Goal: Task Accomplishment & Management: Use online tool/utility

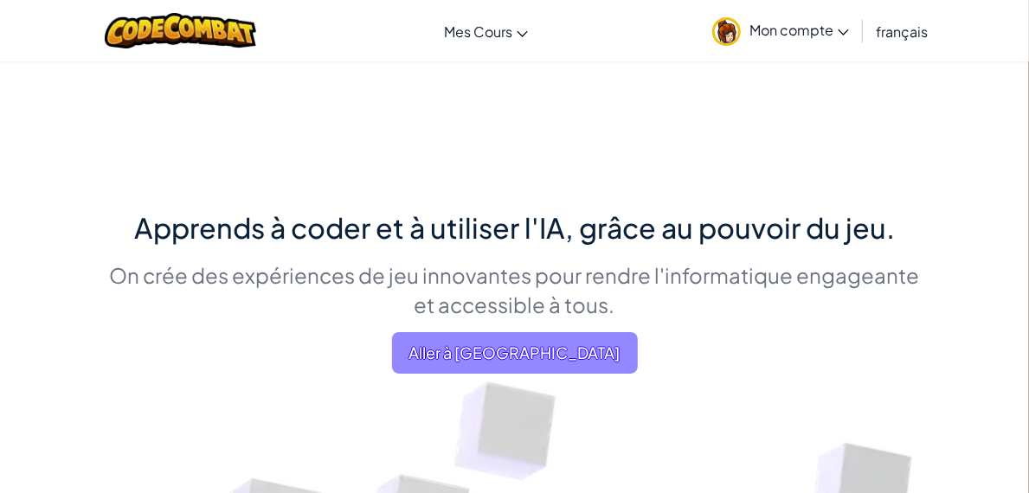
click at [392, 374] on span "Aller à [GEOGRAPHIC_DATA]" at bounding box center [515, 353] width 246 height 42
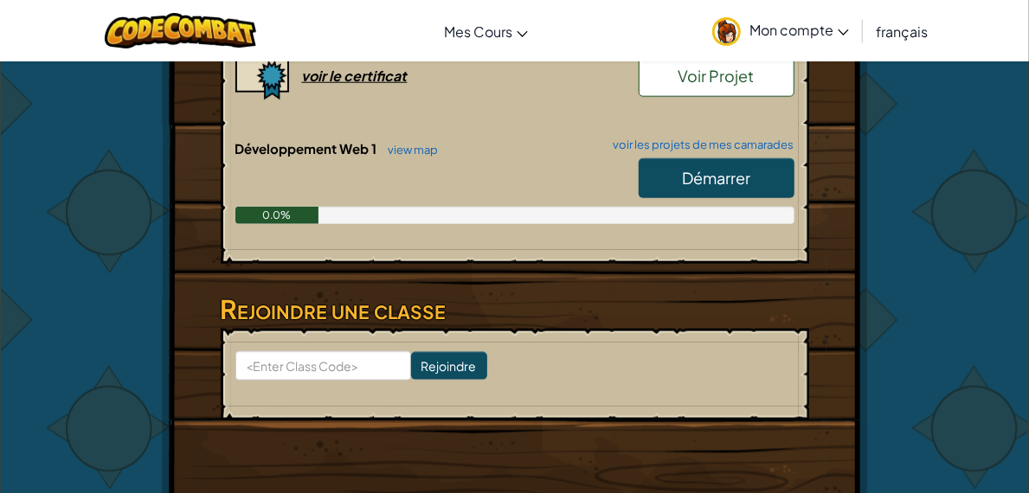
scroll to position [815, 0]
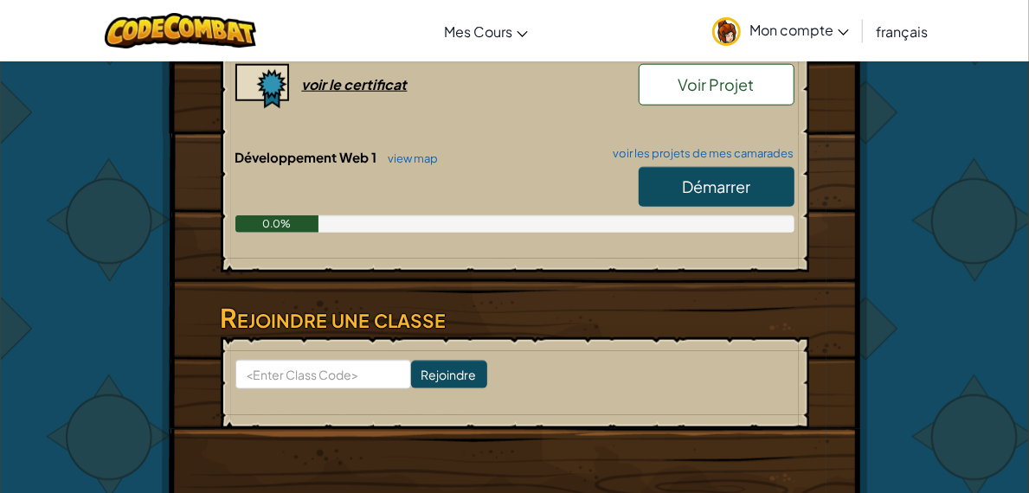
click at [725, 177] on span "Démarrer" at bounding box center [716, 187] width 68 height 20
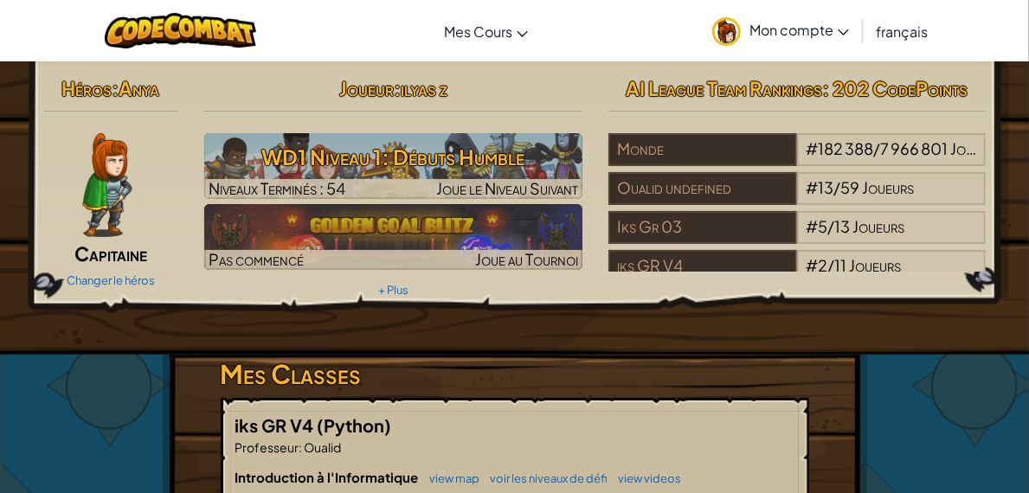
select select "fr"
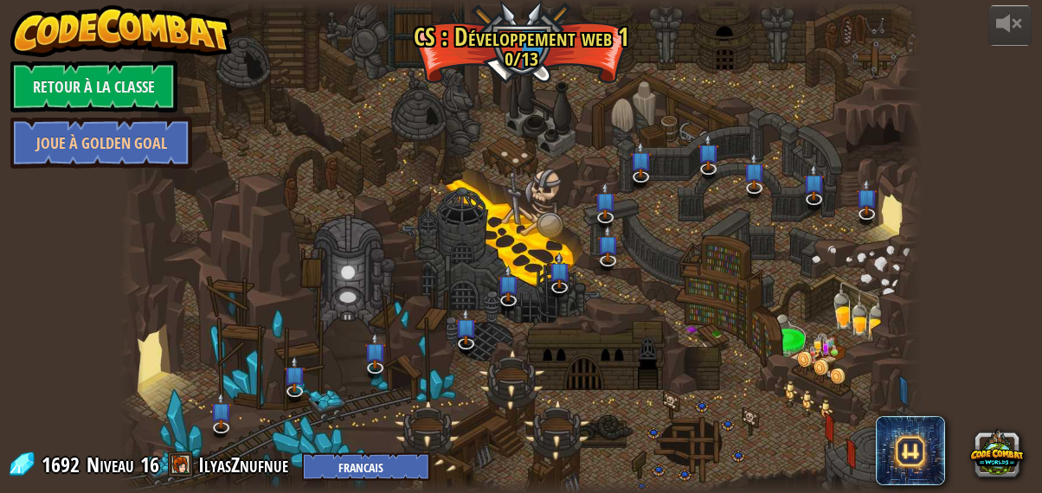
select select "fr"
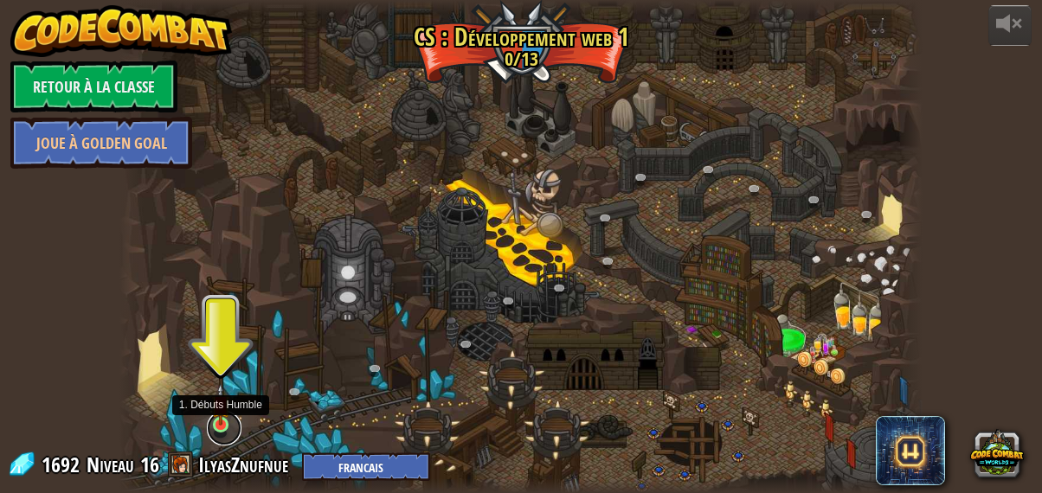
click at [229, 429] on link at bounding box center [224, 428] width 35 height 35
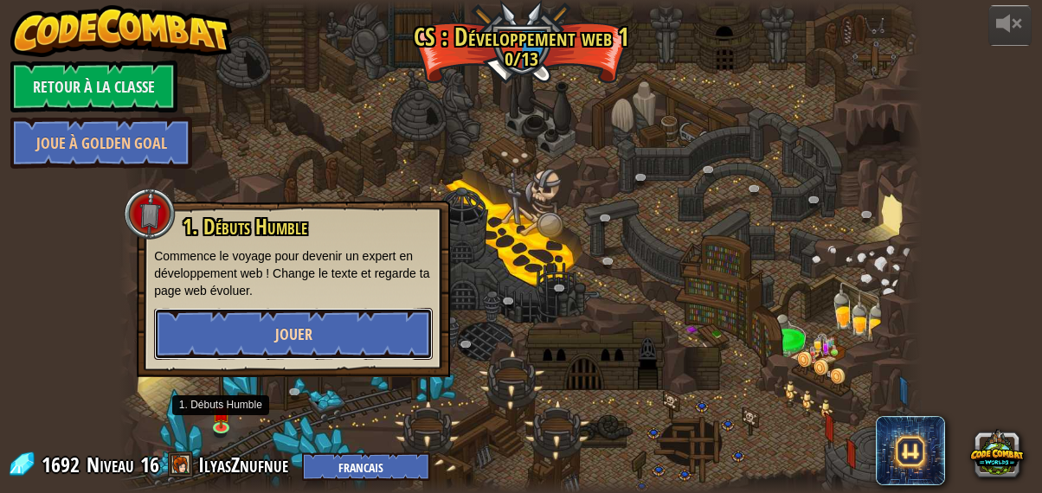
click at [332, 335] on button "Jouer" at bounding box center [293, 334] width 279 height 52
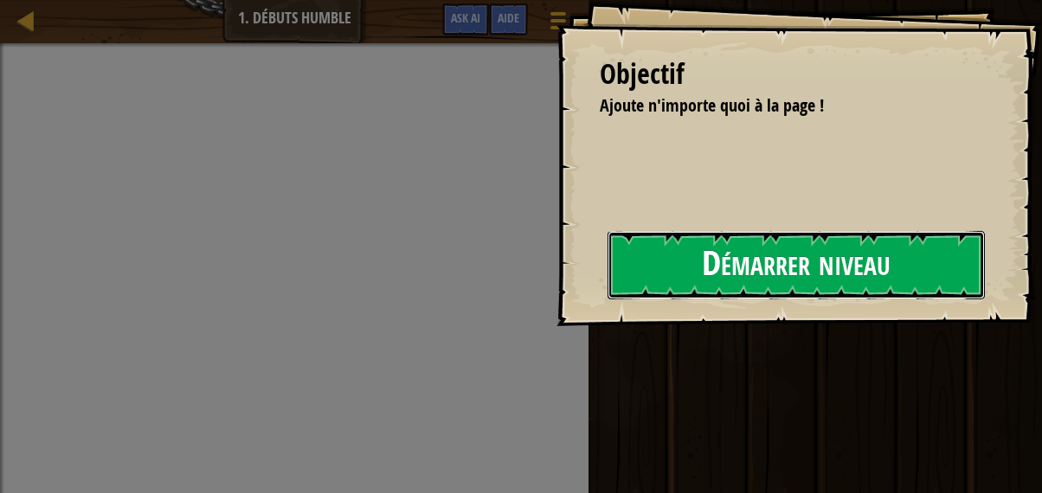
click at [679, 274] on button "Démarrer niveau" at bounding box center [796, 265] width 377 height 68
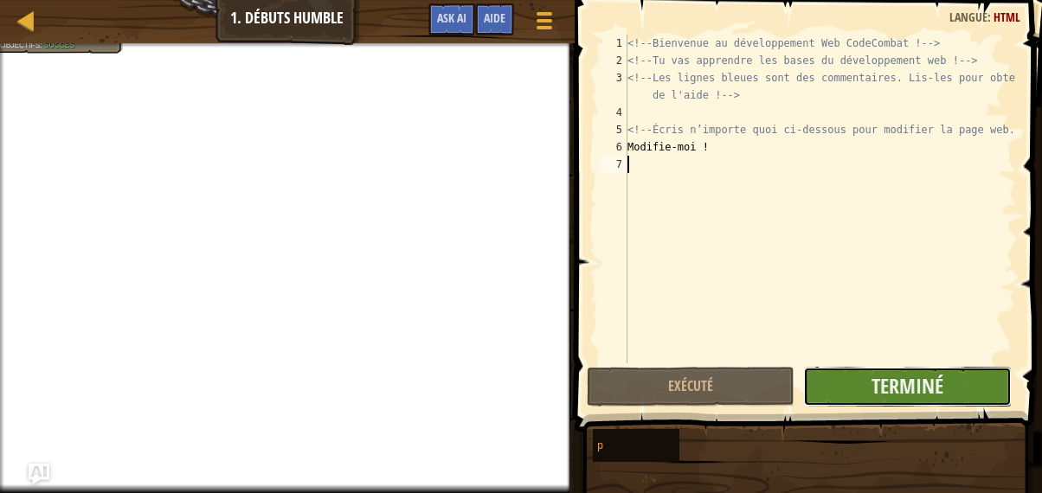
click at [852, 383] on button "Terminé" at bounding box center [907, 387] width 208 height 40
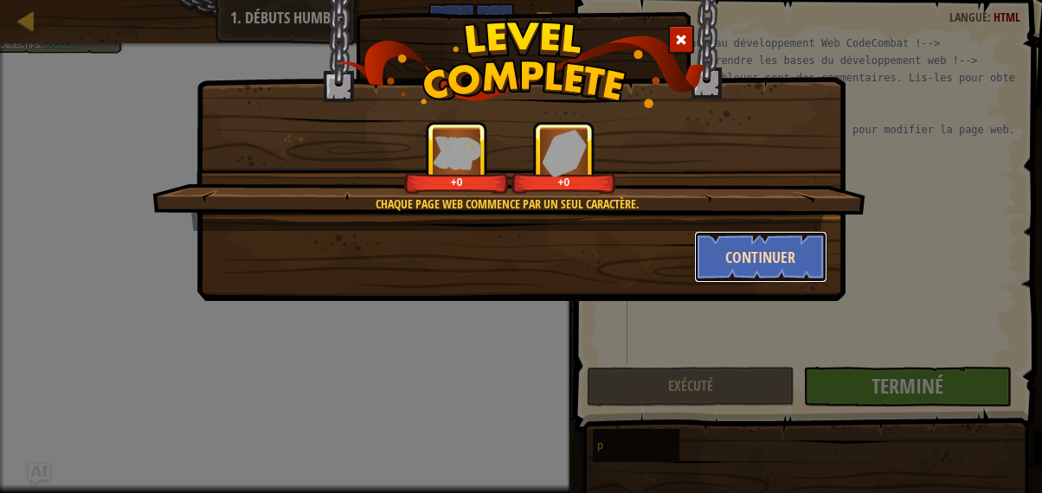
click at [797, 267] on button "Continuer" at bounding box center [761, 257] width 134 height 52
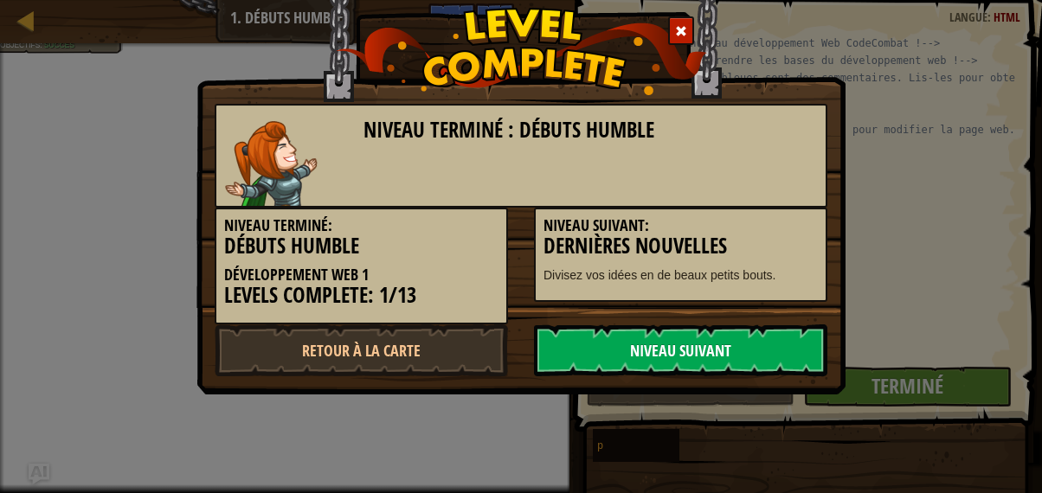
click at [680, 344] on link "Niveau Suivant" at bounding box center [680, 351] width 293 height 52
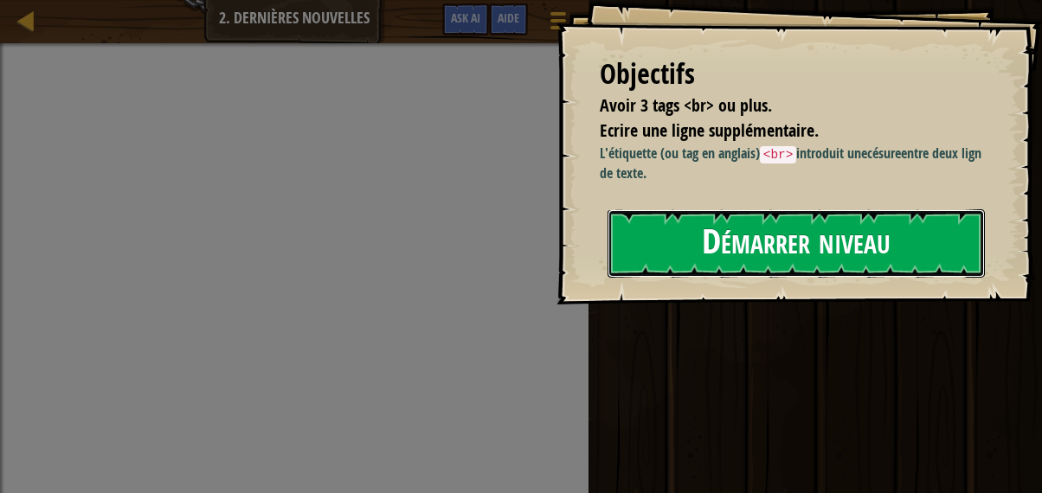
click at [610, 278] on button "Démarrer niveau" at bounding box center [796, 243] width 377 height 68
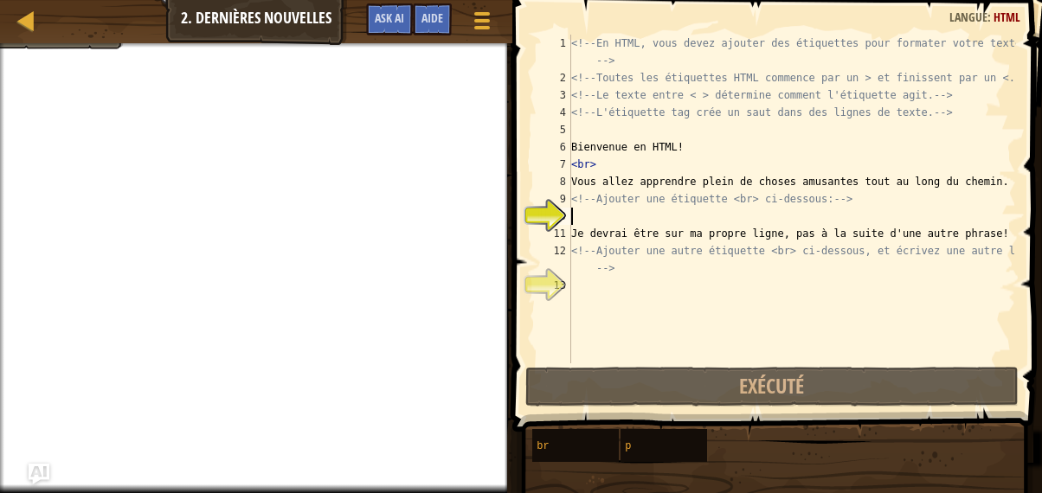
click at [588, 216] on div "<!-- En HTML, vous devez ajouter des étiquettes pour formater votre texte. --> …" at bounding box center [792, 225] width 448 height 381
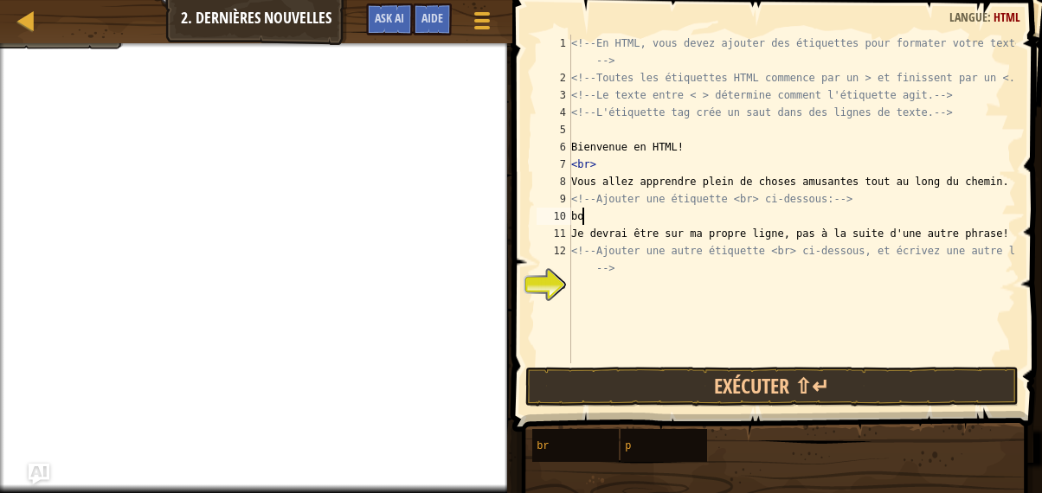
type textarea "b"
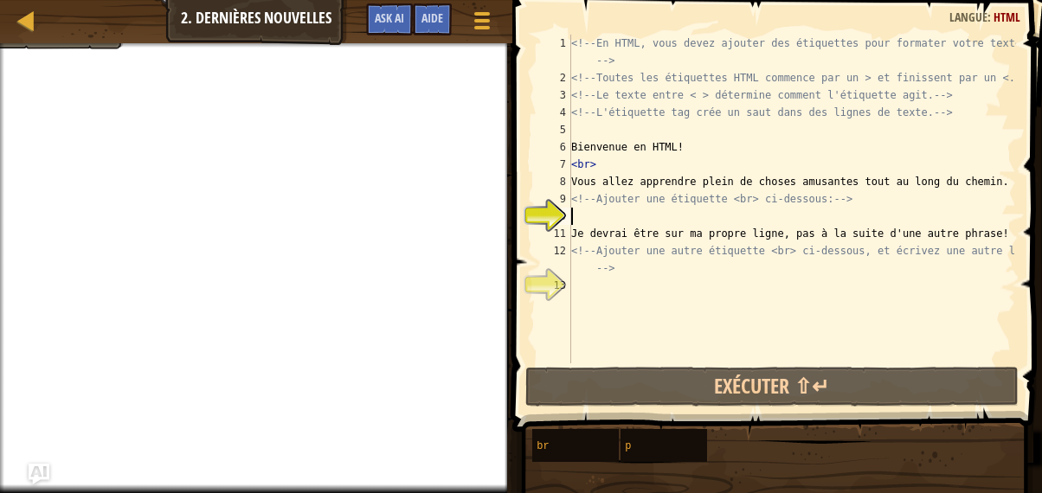
type textarea "b"
type textarea "'"
type textarea """
type textarea "é"
type textarea "&"
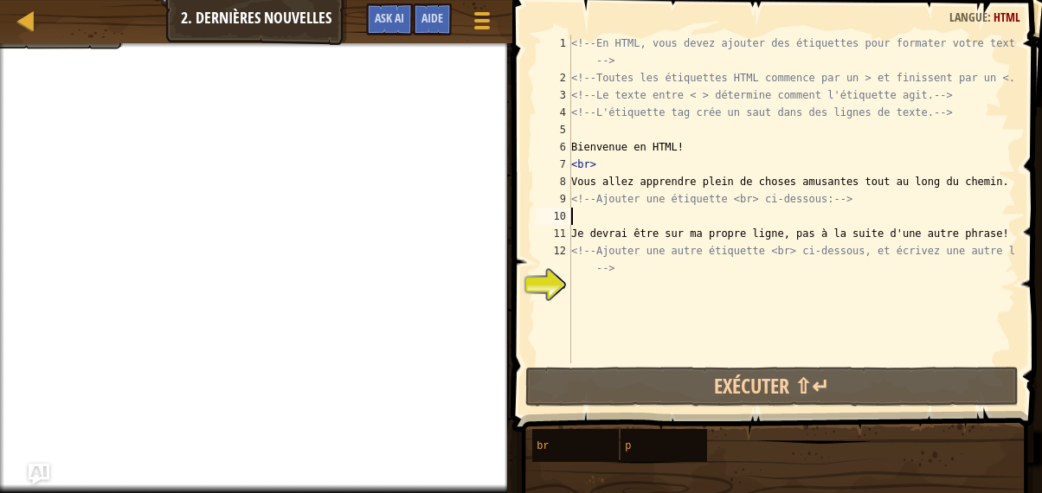
type textarea "à"
type textarea ")"
type textarea "="
click at [589, 230] on div "<!-- En HTML, vous devez ajouter des étiquettes pour formater votre texte. --> …" at bounding box center [792, 225] width 448 height 381
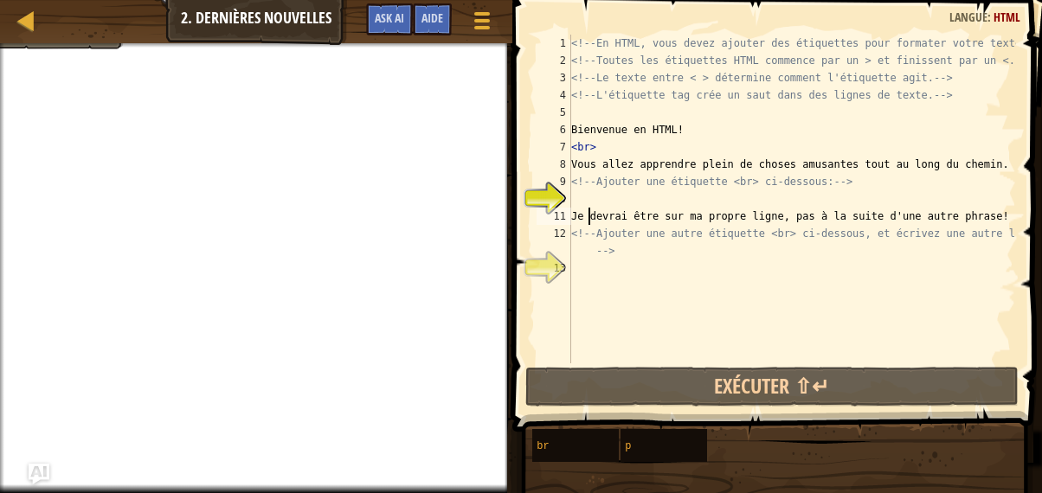
click at [568, 195] on div "10" at bounding box center [554, 198] width 35 height 17
type textarea "Je devrai être sur ma propre ligne, pas à la suite d'une autre phrase!"
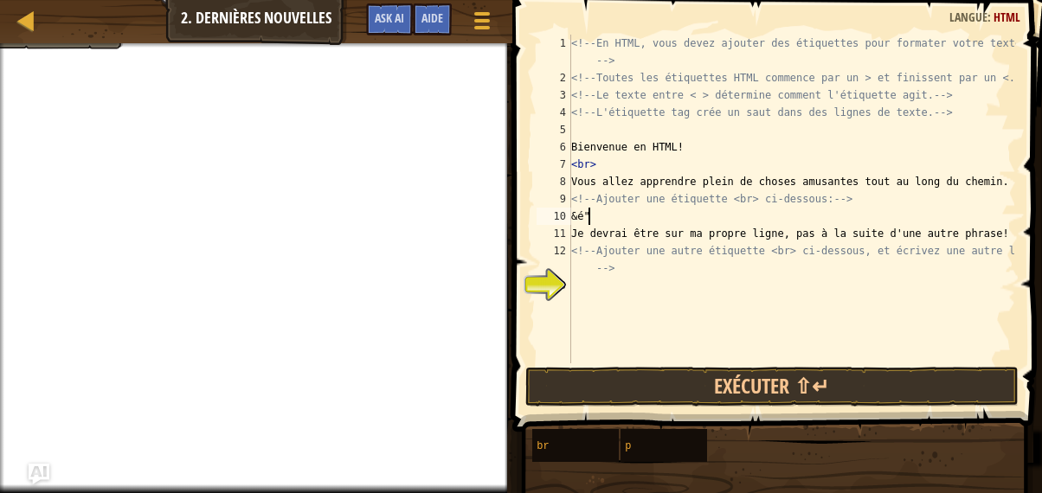
scroll to position [8, 0]
type textarea "&"
type textarea ","
type textarea "?"
type textarea "¨"
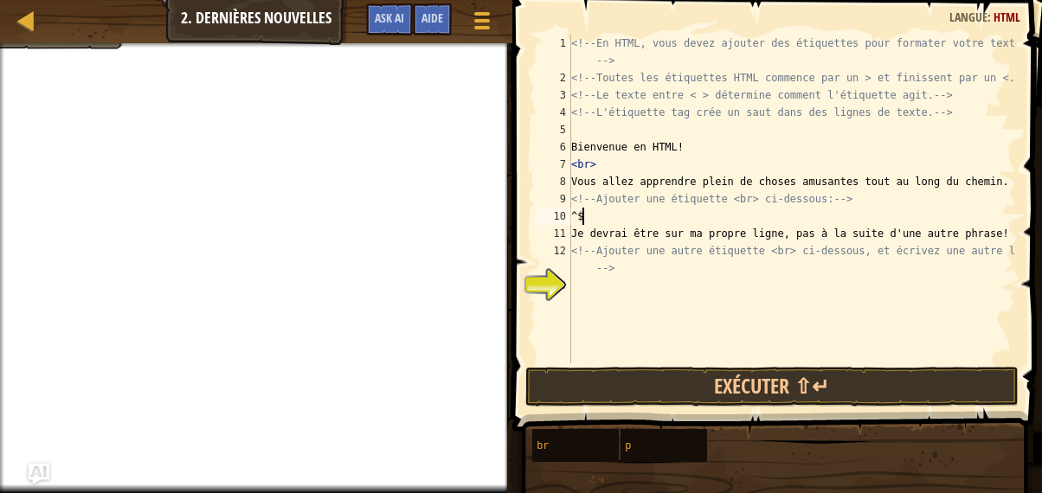
type textarea "^"
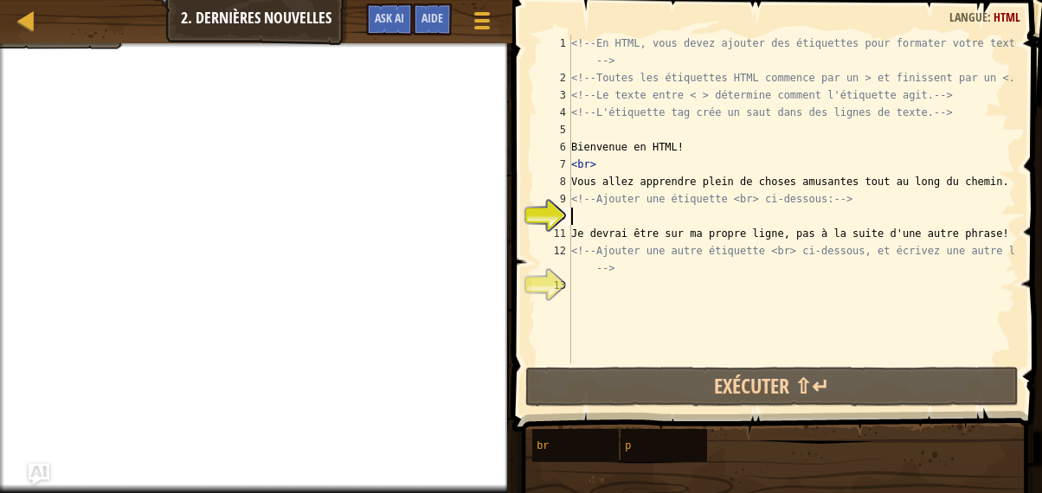
click at [594, 211] on div "<!-- En HTML, vous devez ajouter des étiquettes pour formater votre texte. --> …" at bounding box center [792, 225] width 448 height 381
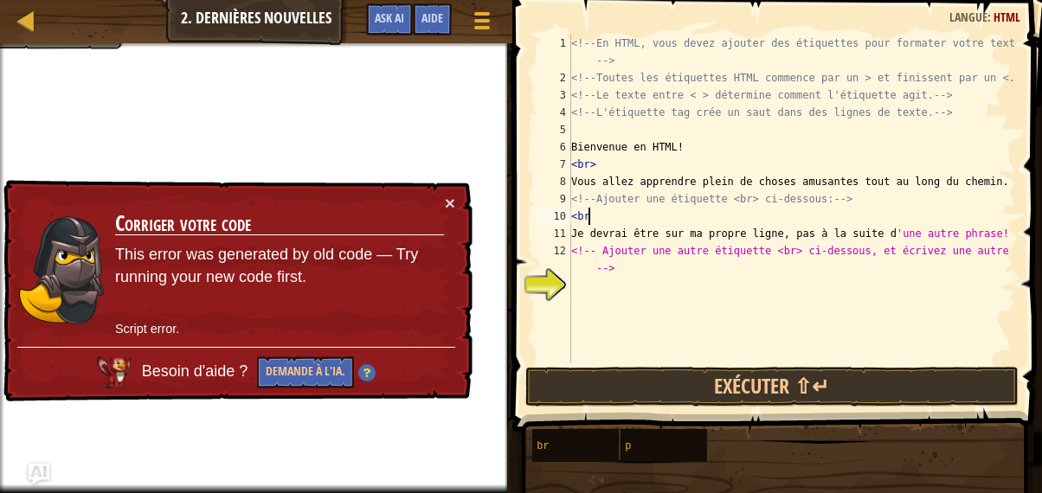
type textarea "<br>"
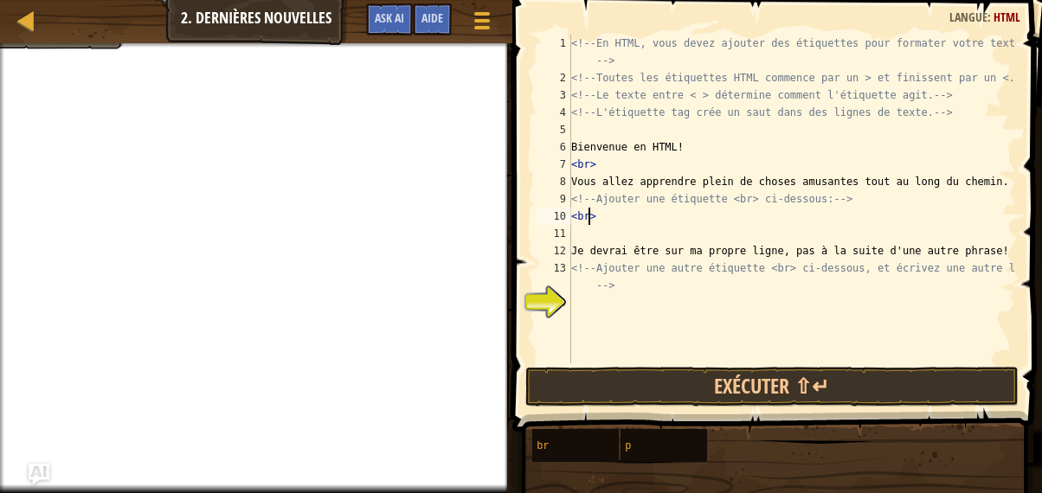
click at [589, 217] on div "<!-- En HTML, vous devez ajouter des étiquettes pour formater votre texte. --> …" at bounding box center [792, 225] width 448 height 381
click at [589, 217] on div "<!-- En HTML, vous devez ajouter des étiquettes pour formater votre texte. --> …" at bounding box center [792, 199] width 448 height 329
click at [589, 217] on div "<!-- En HTML, vous devez ajouter des étiquettes pour formater votre texte. --> …" at bounding box center [792, 225] width 448 height 381
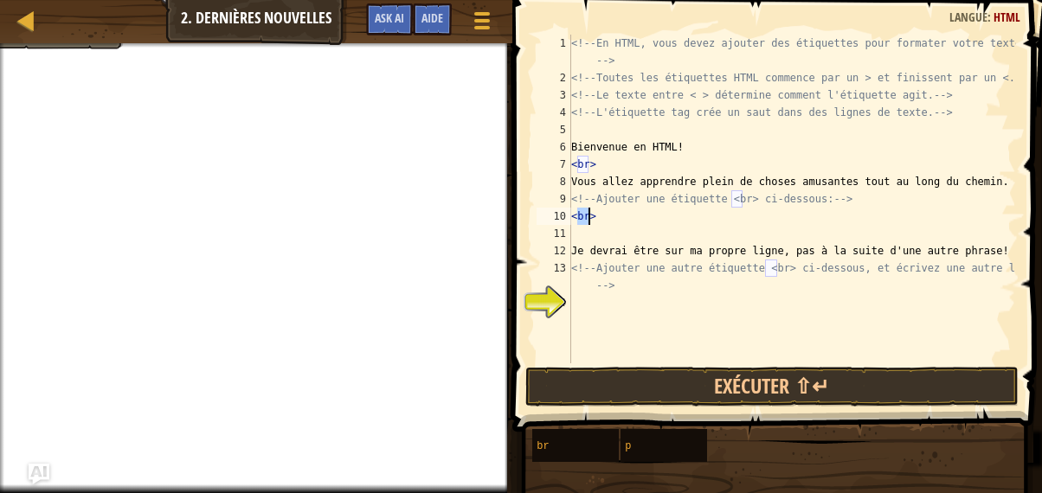
type textarea "<br>"
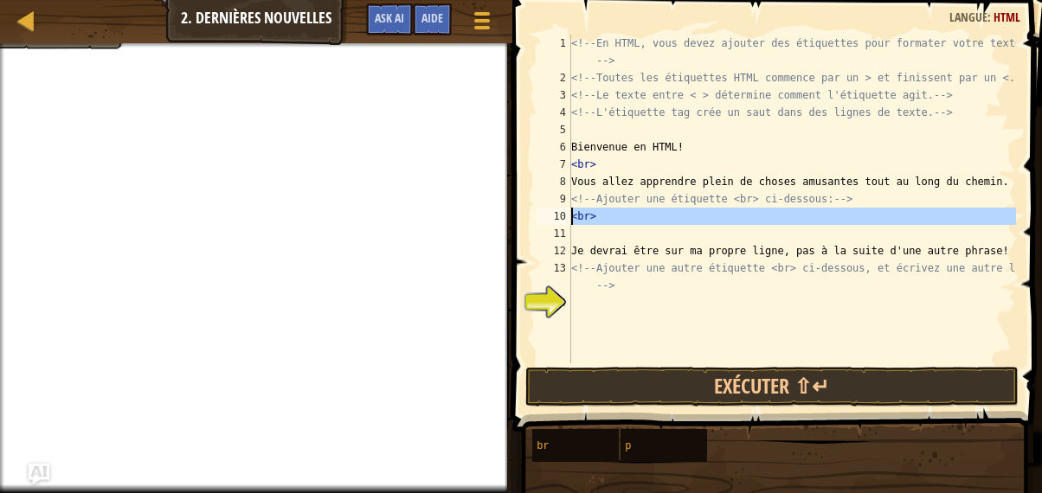
click at [575, 229] on div "<!-- En HTML, vous devez ajouter des étiquettes pour formater votre texte. --> …" at bounding box center [792, 199] width 448 height 329
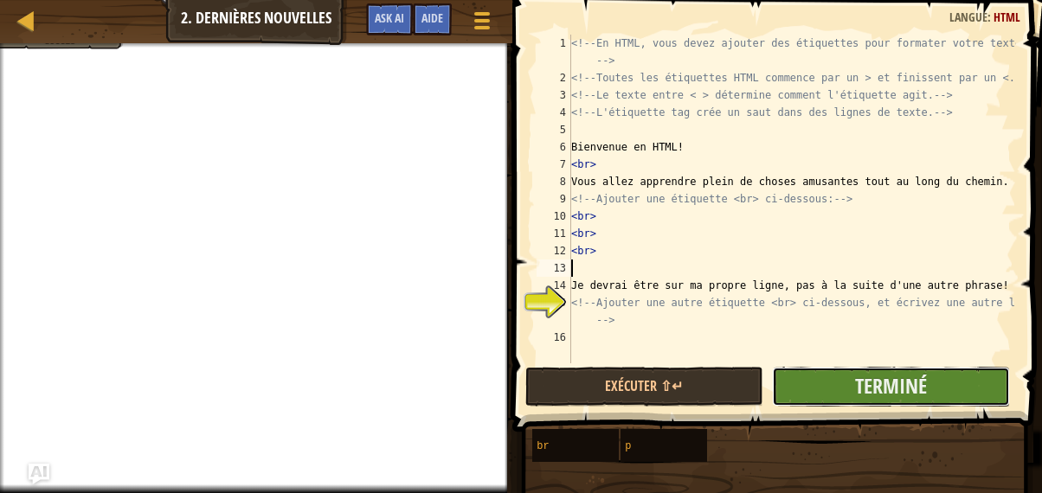
click at [847, 393] on button "Terminé" at bounding box center [891, 387] width 238 height 40
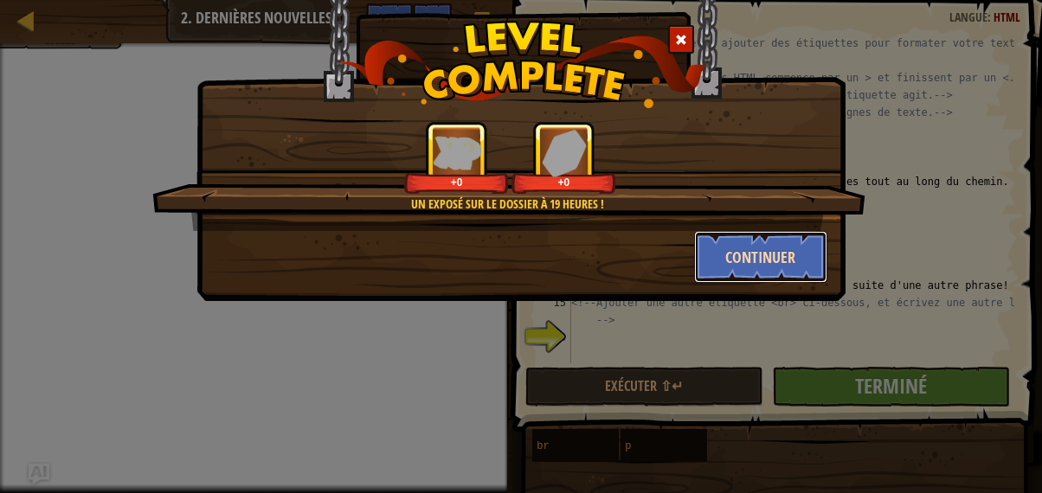
click at [725, 282] on button "Continuer" at bounding box center [761, 257] width 134 height 52
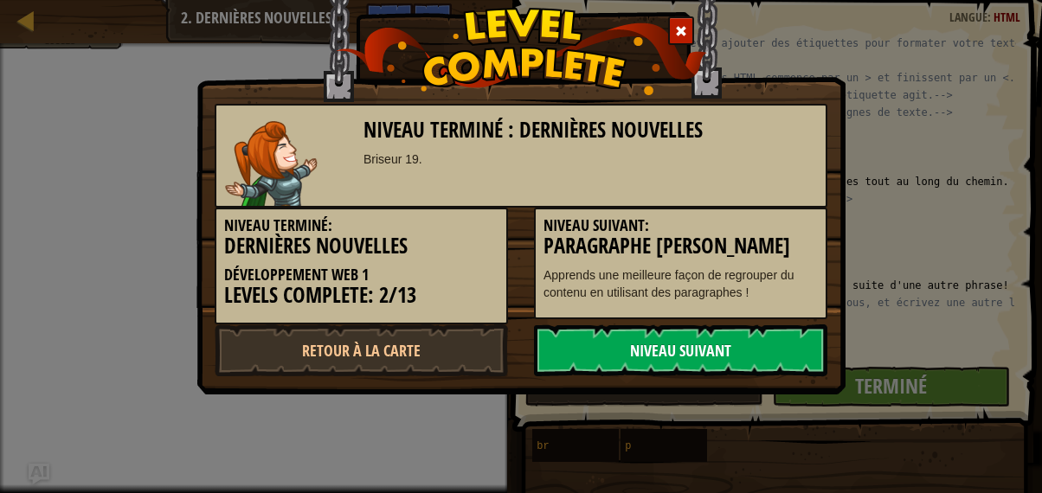
click at [655, 358] on link "Niveau Suivant" at bounding box center [680, 351] width 293 height 52
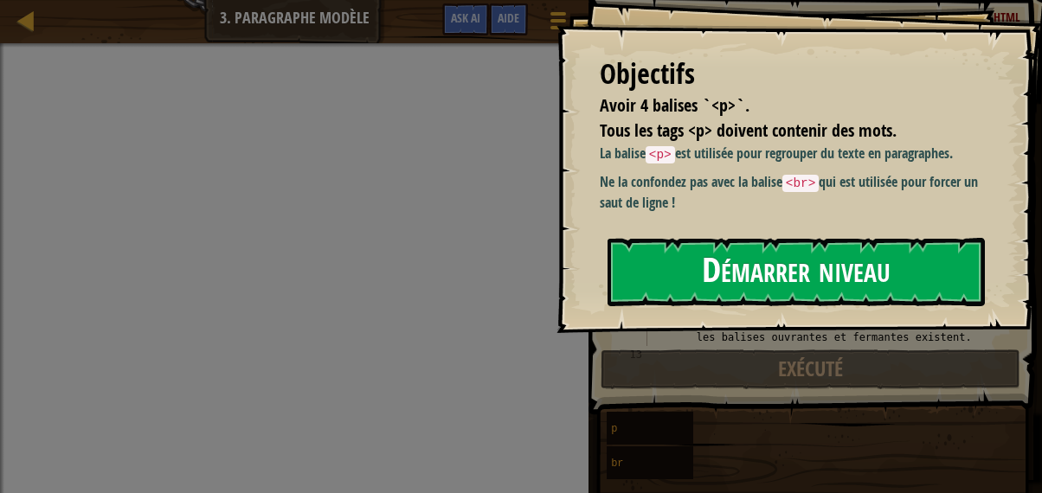
click at [693, 306] on button "Démarrer niveau" at bounding box center [796, 272] width 377 height 68
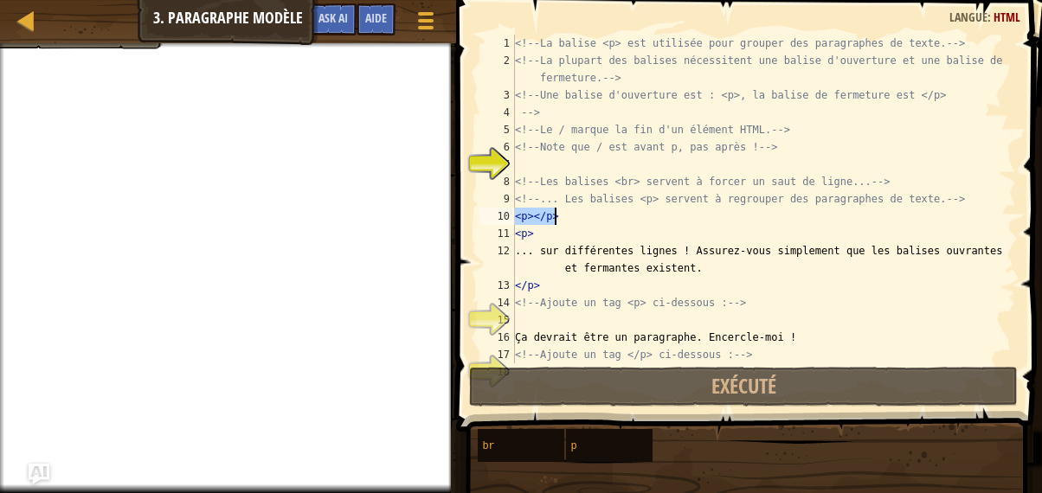
drag, startPoint x: 515, startPoint y: 215, endPoint x: 557, endPoint y: 214, distance: 42.4
click at [557, 214] on div "<!-- La balise <p> est utilisée pour grouper des paragraphes de texte. --> <!--…" at bounding box center [758, 217] width 492 height 364
type textarea "<p></p>"
click at [524, 165] on div "<!-- La balise <p> est utilisée pour grouper des paragraphes de texte. --> <!--…" at bounding box center [758, 217] width 492 height 364
type textarea "<p></p>"
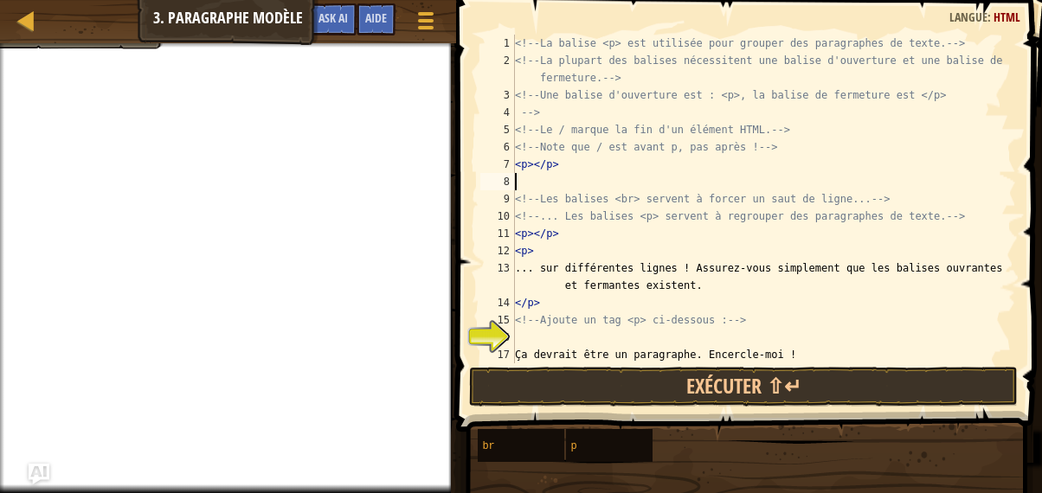
type textarea "<p></p>"
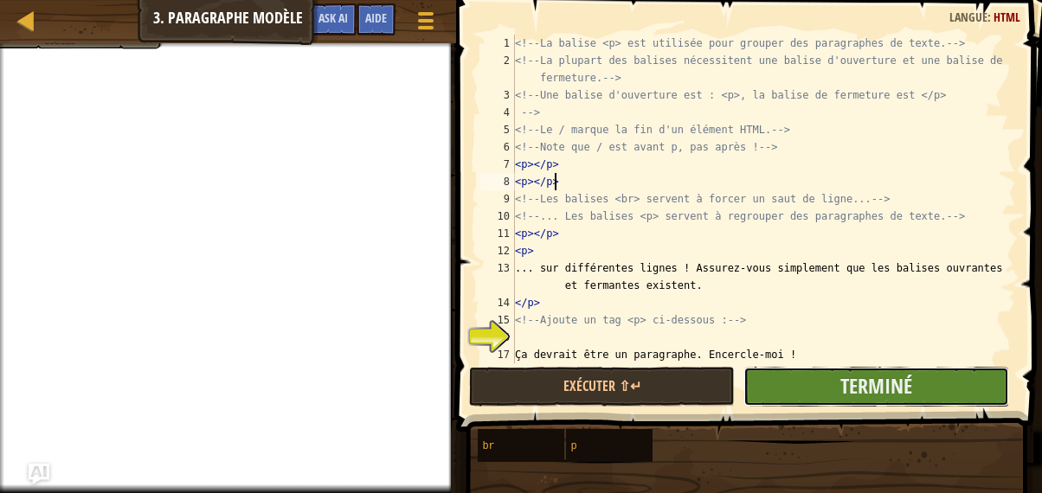
click at [773, 383] on button "Terminé" at bounding box center [877, 387] width 266 height 40
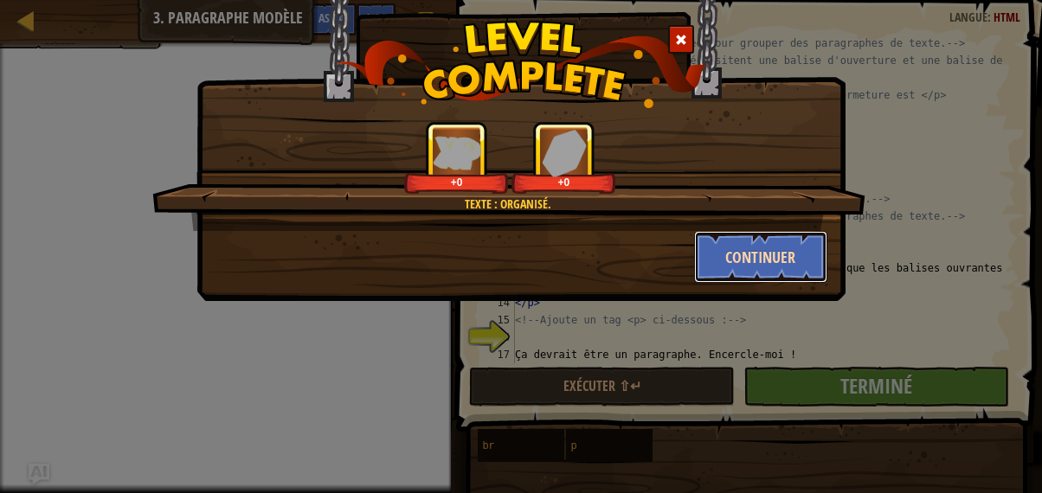
click at [748, 247] on button "Continuer" at bounding box center [761, 257] width 134 height 52
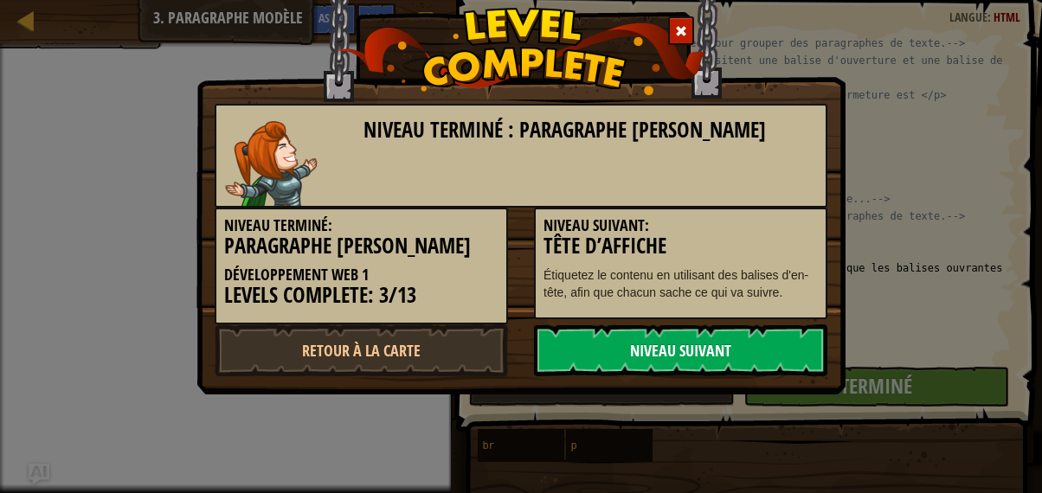
click at [679, 337] on link "Niveau Suivant" at bounding box center [680, 351] width 293 height 52
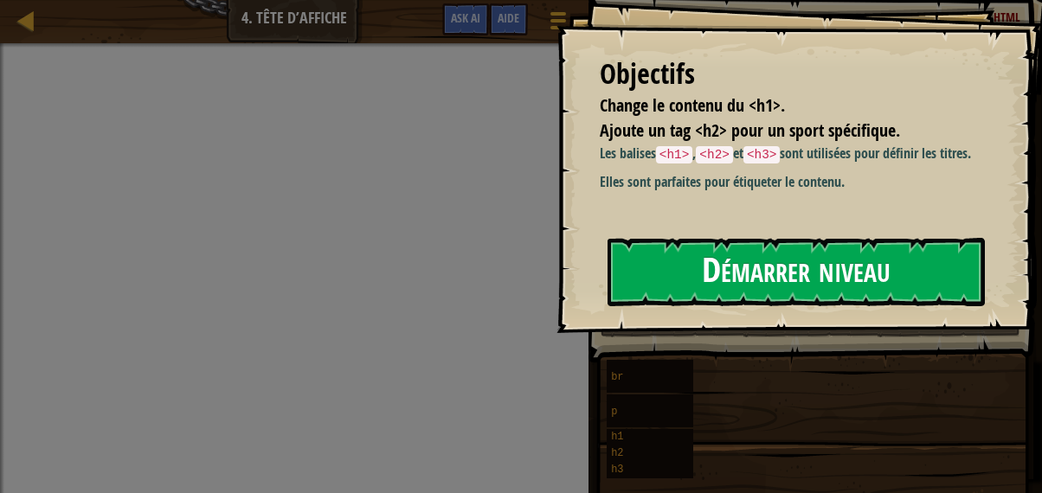
click at [707, 306] on button "Démarrer niveau" at bounding box center [796, 272] width 377 height 68
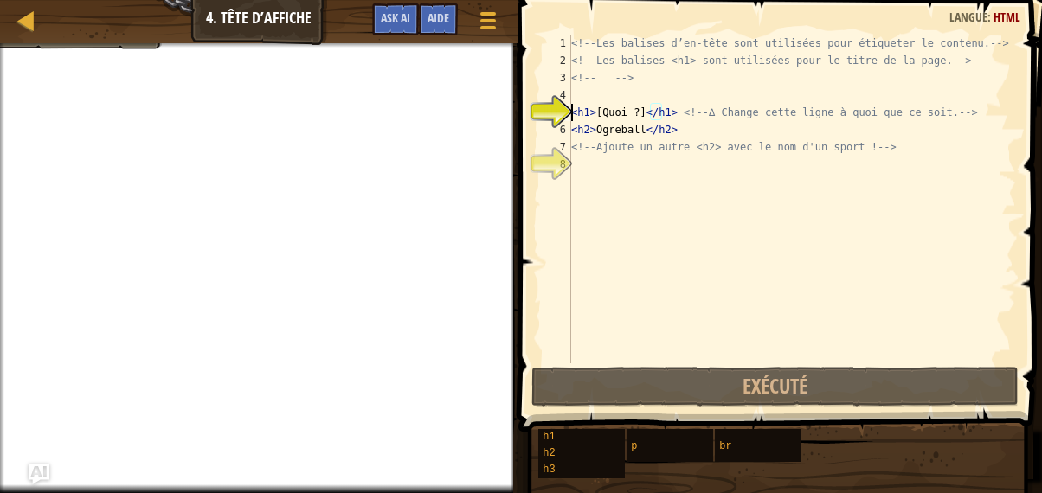
click at [573, 145] on div "<!-- Les balises d’en-tête sont utilisées pour étiqueter le contenu. --> <!-- L…" at bounding box center [792, 217] width 448 height 364
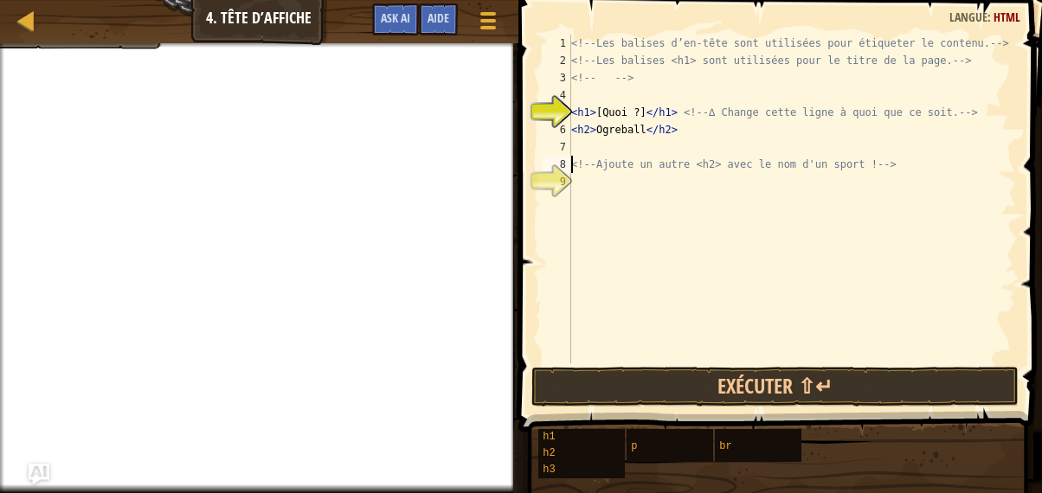
click at [580, 126] on div "<!-- Les balises d’en-tête sont utilisées pour étiqueter le contenu. --> <!-- L…" at bounding box center [792, 217] width 448 height 364
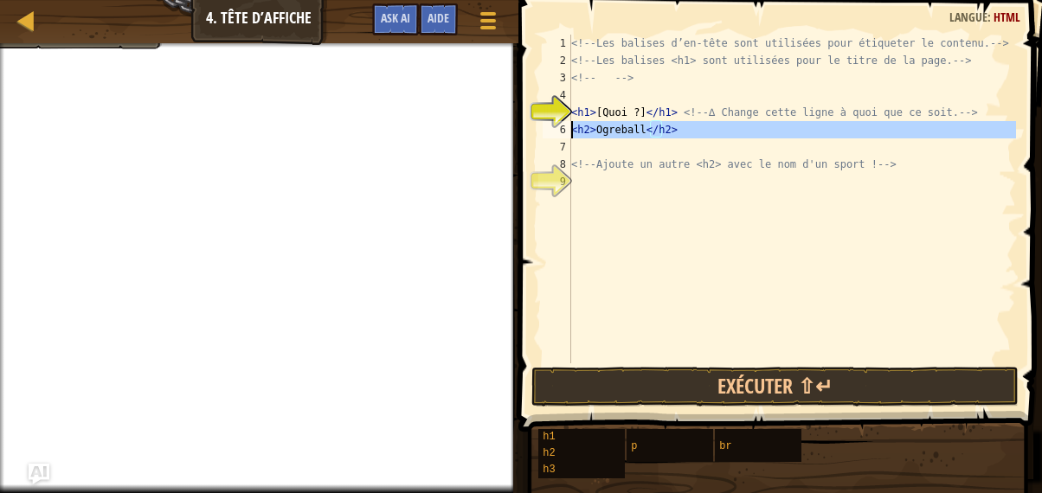
click at [580, 126] on div "<!-- Les balises d’en-tête sont utilisées pour étiqueter le contenu. --> <!-- L…" at bounding box center [792, 217] width 448 height 364
type textarea "<h2>Ogreball</h2>"
click at [582, 154] on div "<!-- Les balises d’en-tête sont utilisées pour étiqueter le contenu. --> <!-- L…" at bounding box center [792, 199] width 448 height 329
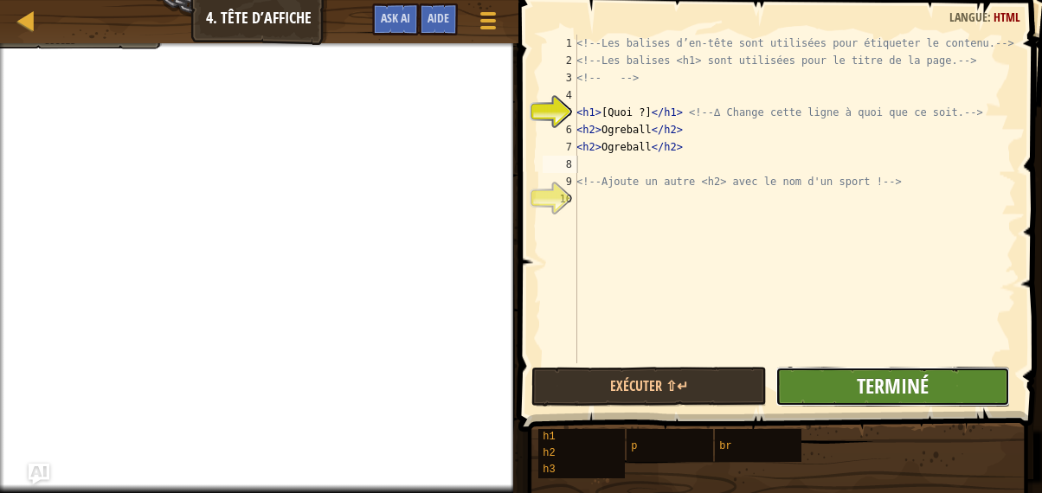
click at [867, 391] on span "Terminé" at bounding box center [893, 386] width 72 height 28
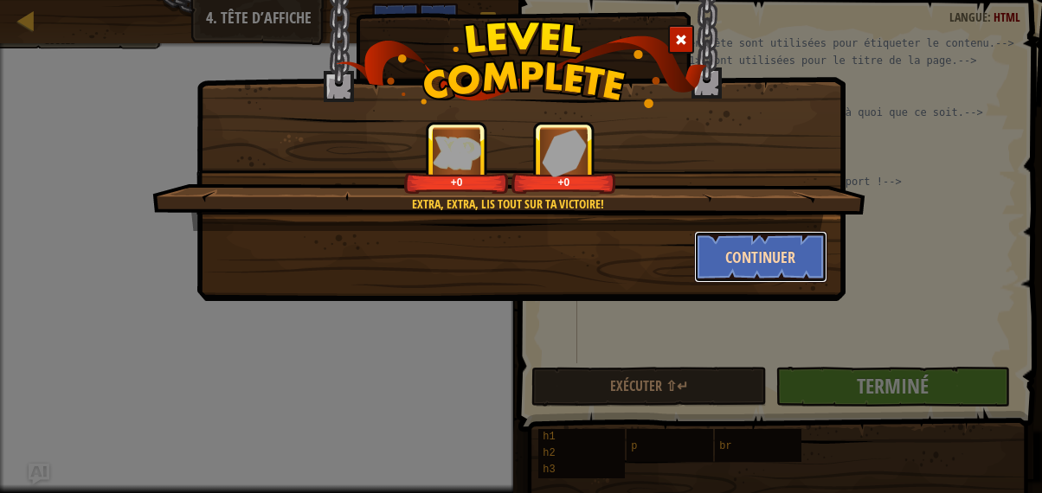
click at [760, 261] on button "Continuer" at bounding box center [761, 257] width 134 height 52
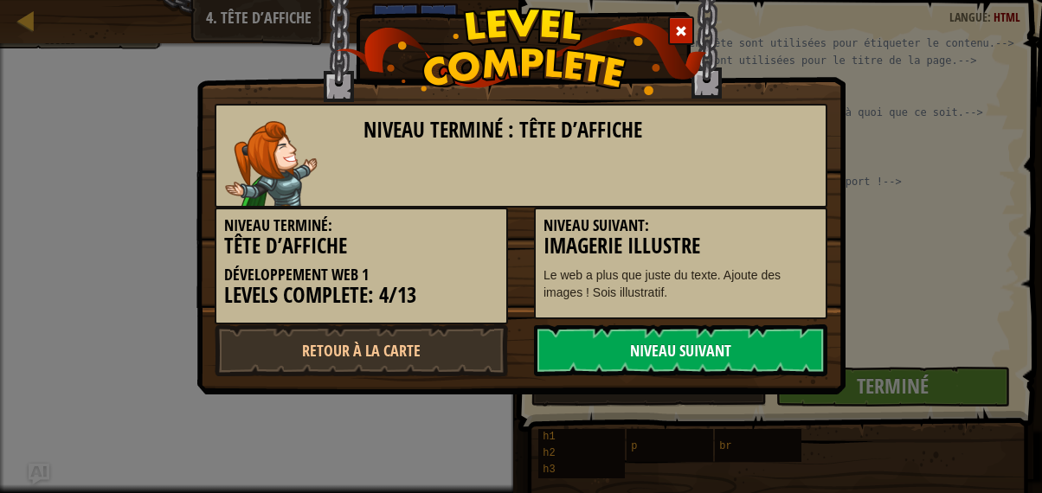
click at [712, 334] on link "Niveau Suivant" at bounding box center [680, 351] width 293 height 52
